Goal: Check status: Check status

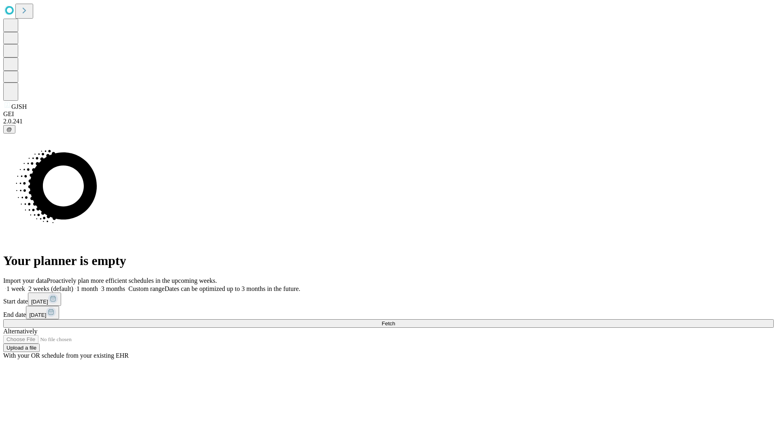
click at [395, 320] on span "Fetch" at bounding box center [388, 323] width 13 height 6
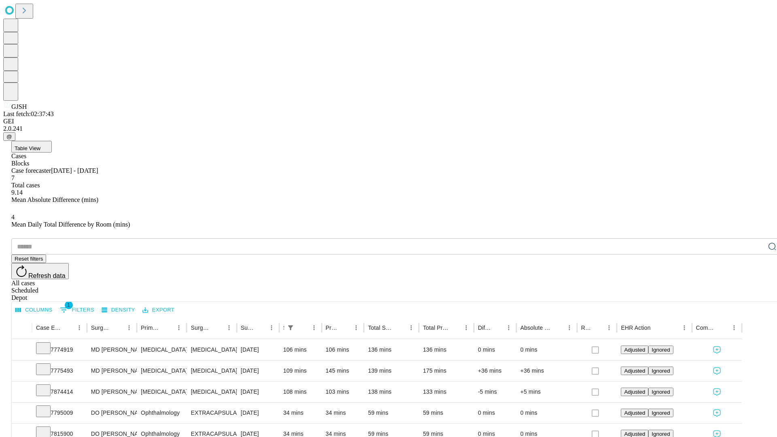
click at [725, 287] on div "Scheduled" at bounding box center [396, 290] width 770 height 7
